Goal: Task Accomplishment & Management: Use online tool/utility

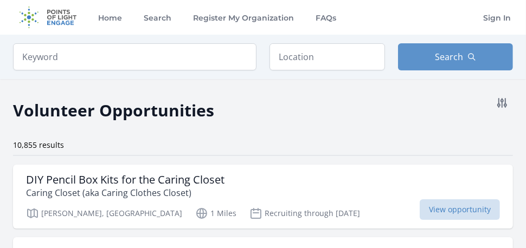
click at [276, 120] on div "Volunteer Opportunities" at bounding box center [263, 107] width 500 height 30
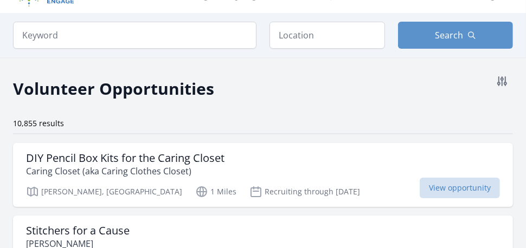
scroll to position [43, 0]
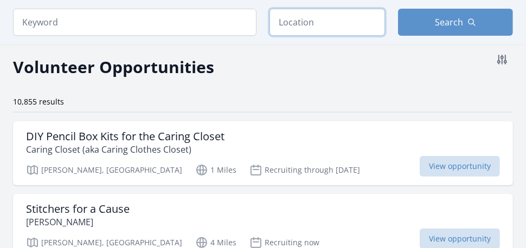
click at [340, 31] on input "text" at bounding box center [328, 22] width 116 height 27
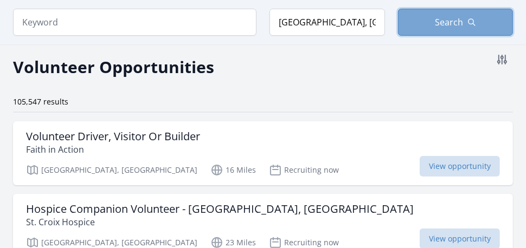
click at [423, 21] on button "Search" at bounding box center [456, 22] width 116 height 27
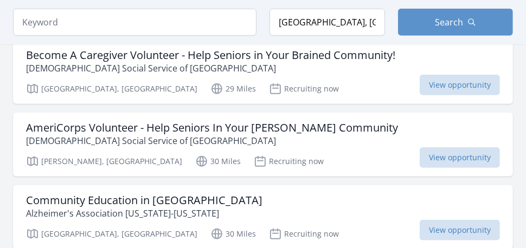
scroll to position [347, 0]
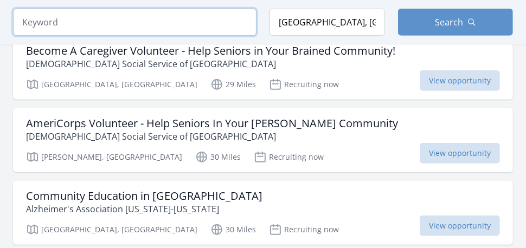
click at [231, 24] on input "search" at bounding box center [135, 22] width 244 height 27
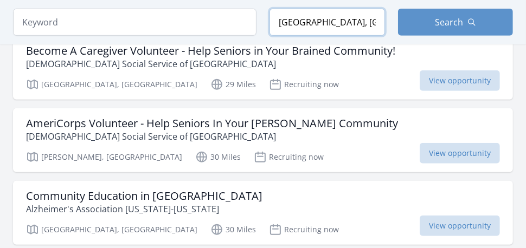
click at [308, 27] on input "[GEOGRAPHIC_DATA], [GEOGRAPHIC_DATA]" at bounding box center [328, 22] width 116 height 27
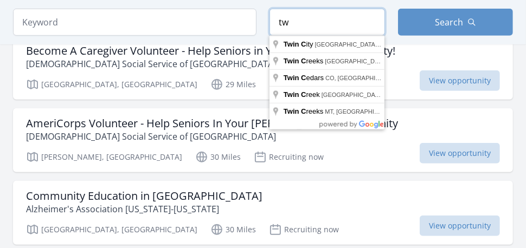
type input "t"
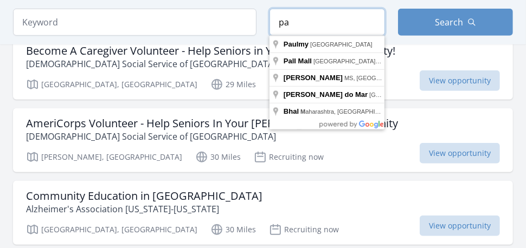
type input "p"
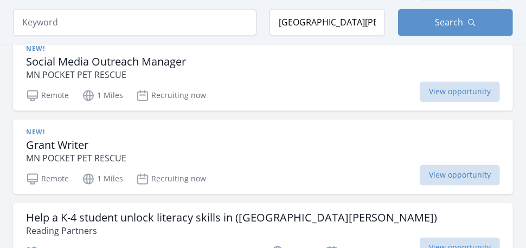
scroll to position [1089, 0]
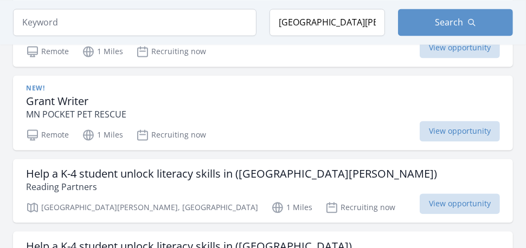
type input "[GEOGRAPHIC_DATA], [GEOGRAPHIC_DATA]"
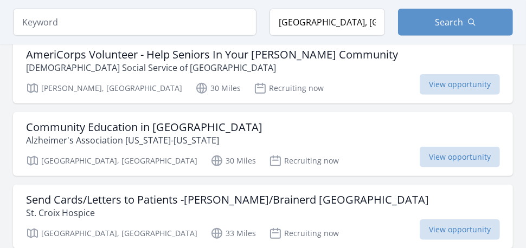
scroll to position [418, 0]
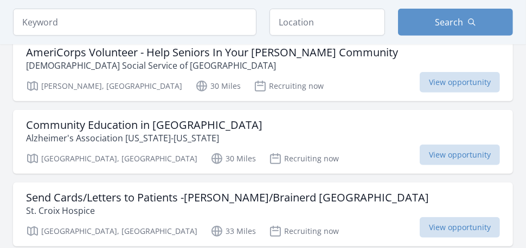
scroll to position [43, 0]
